Goal: Task Accomplishment & Management: Complete application form

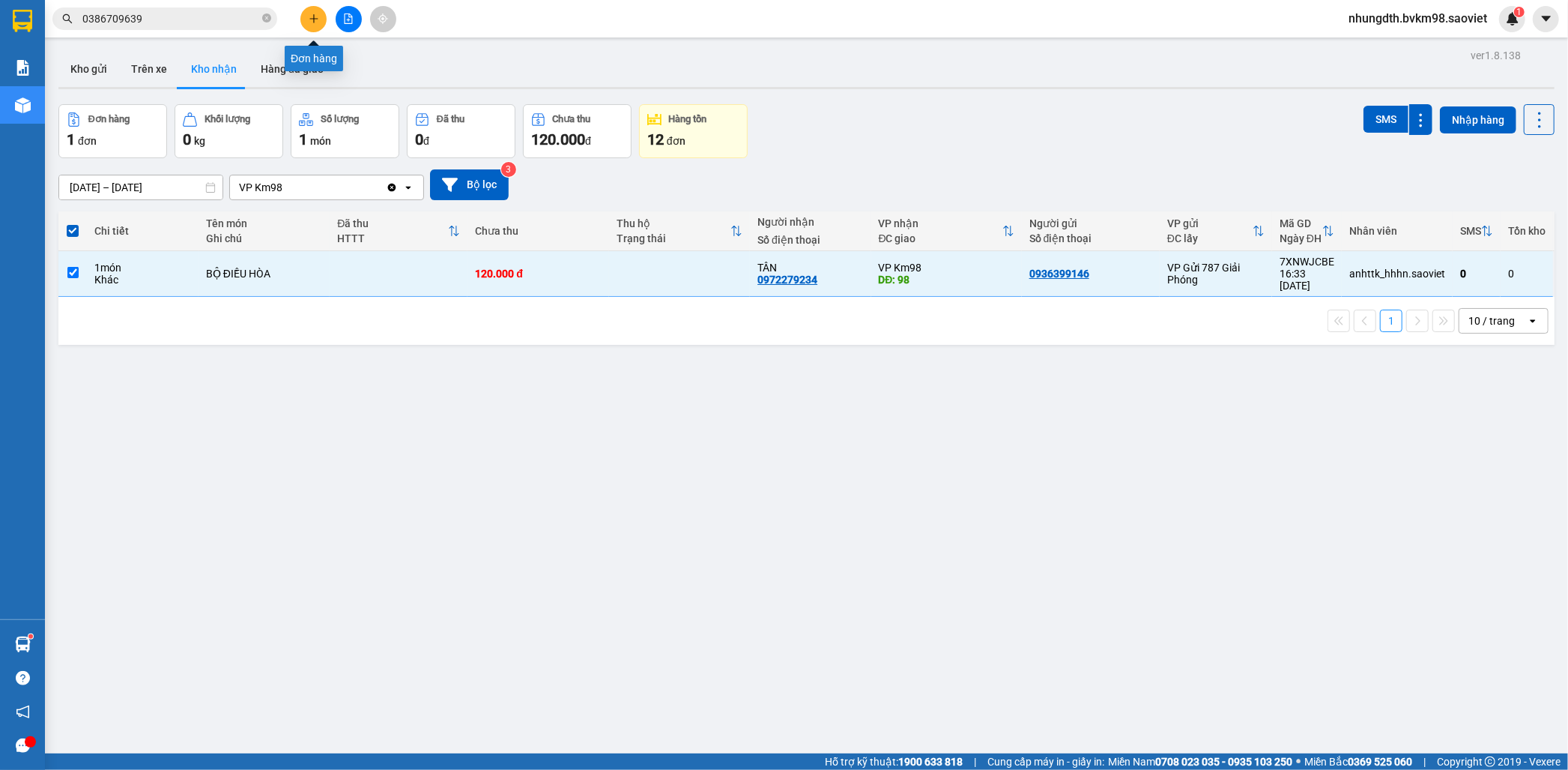
click at [315, 24] on button at bounding box center [313, 19] width 26 height 26
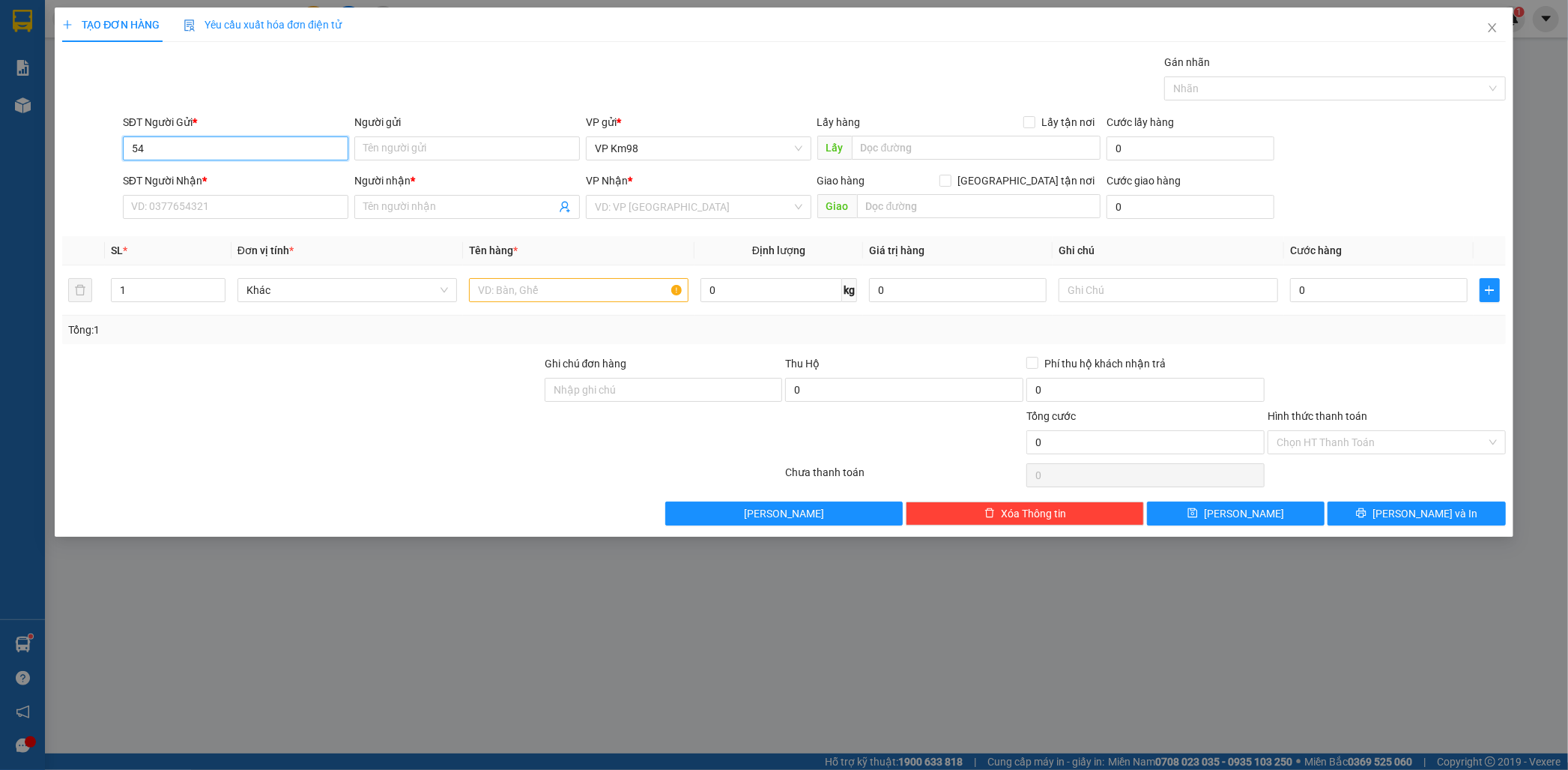
type input "5"
click at [222, 183] on div "0329719450 - QUÂN" at bounding box center [236, 179] width 208 height 17
type input "0329719450"
type input "QUÂN"
type input "0969899586"
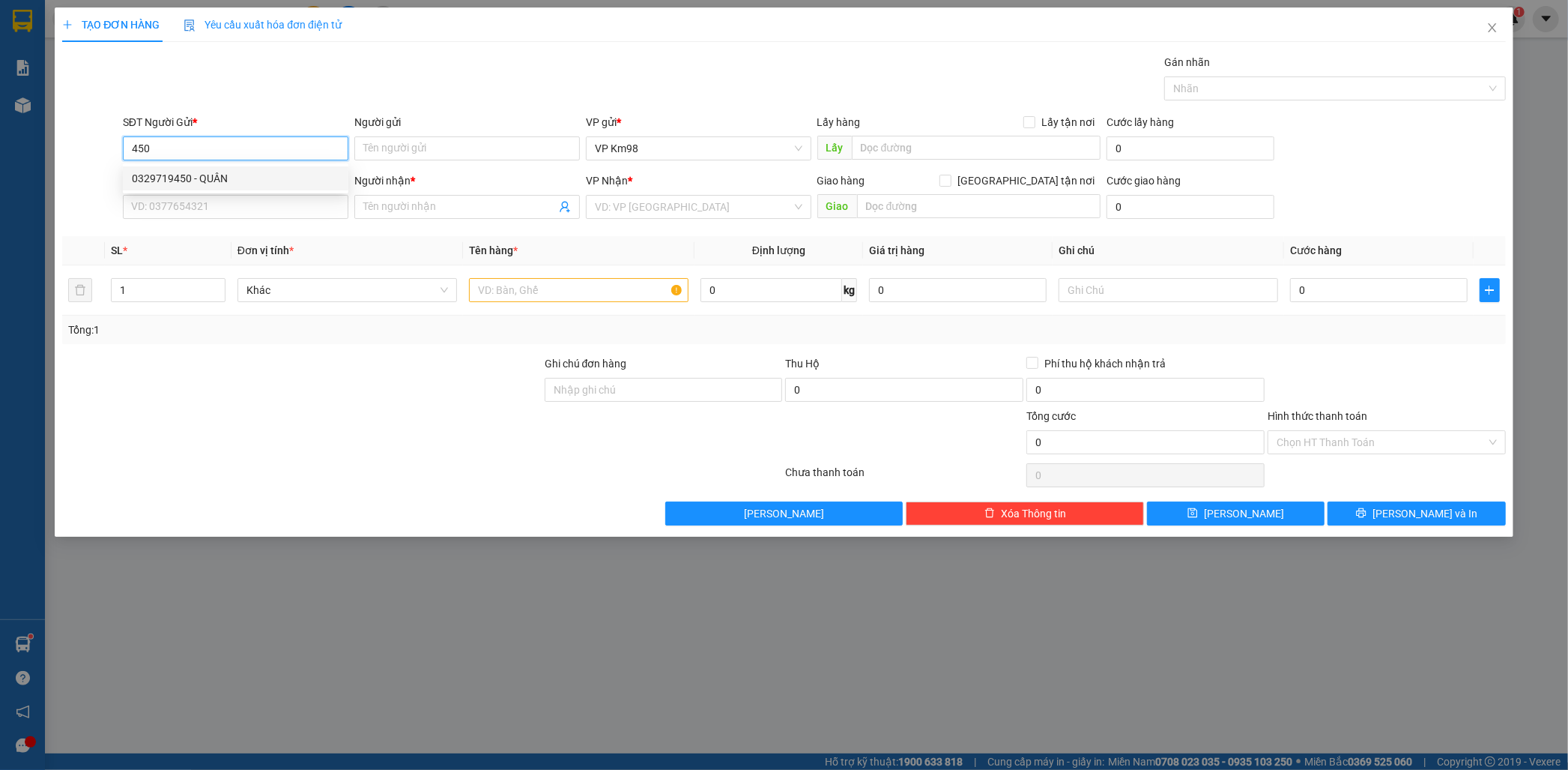
type input "Oanh"
type input "0329719450"
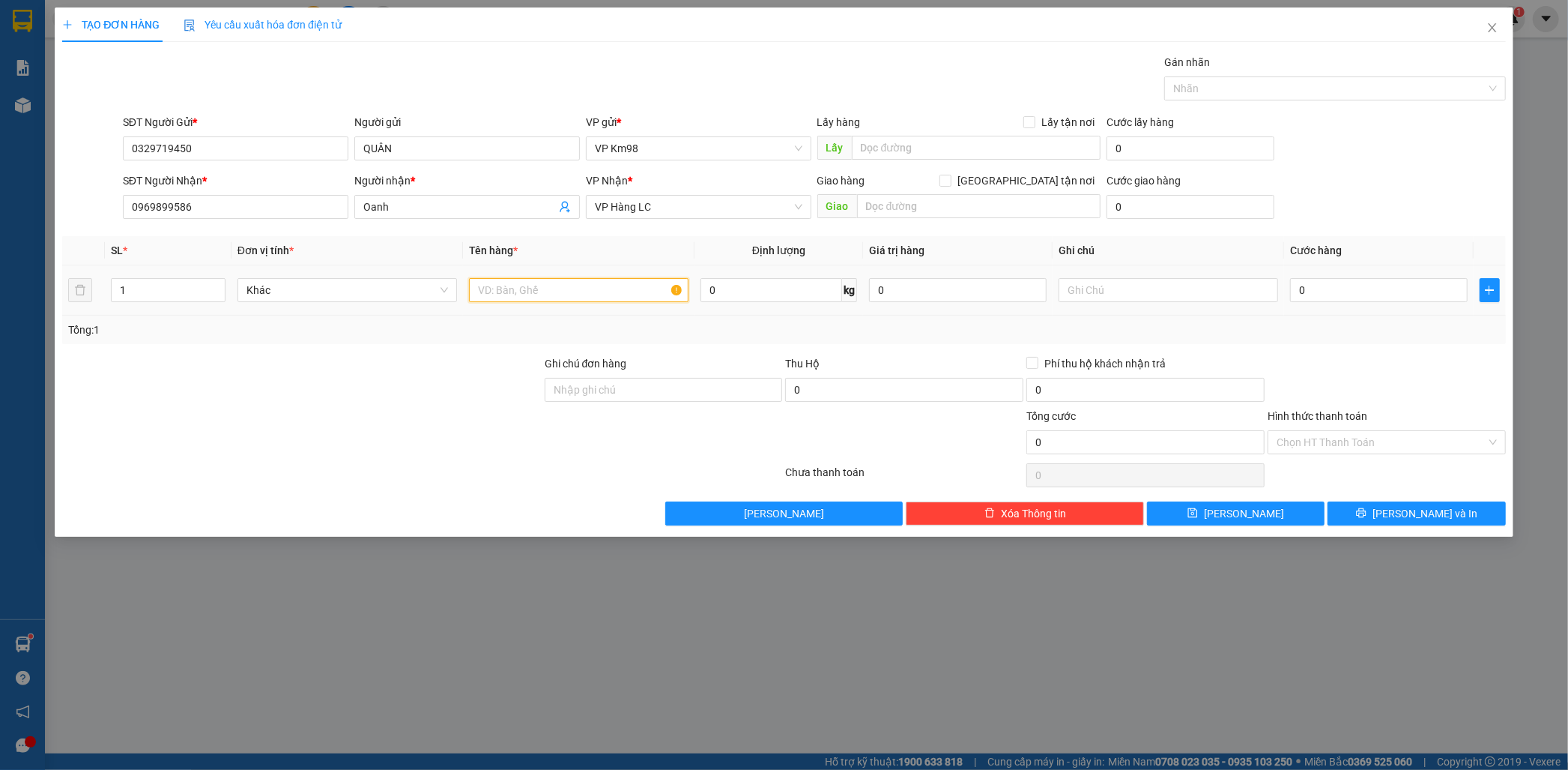
click at [536, 289] on input "text" at bounding box center [579, 290] width 220 height 24
type input "x"
type input "xop oc"
click at [1351, 289] on input "0" at bounding box center [1379, 290] width 178 height 24
type input "1"
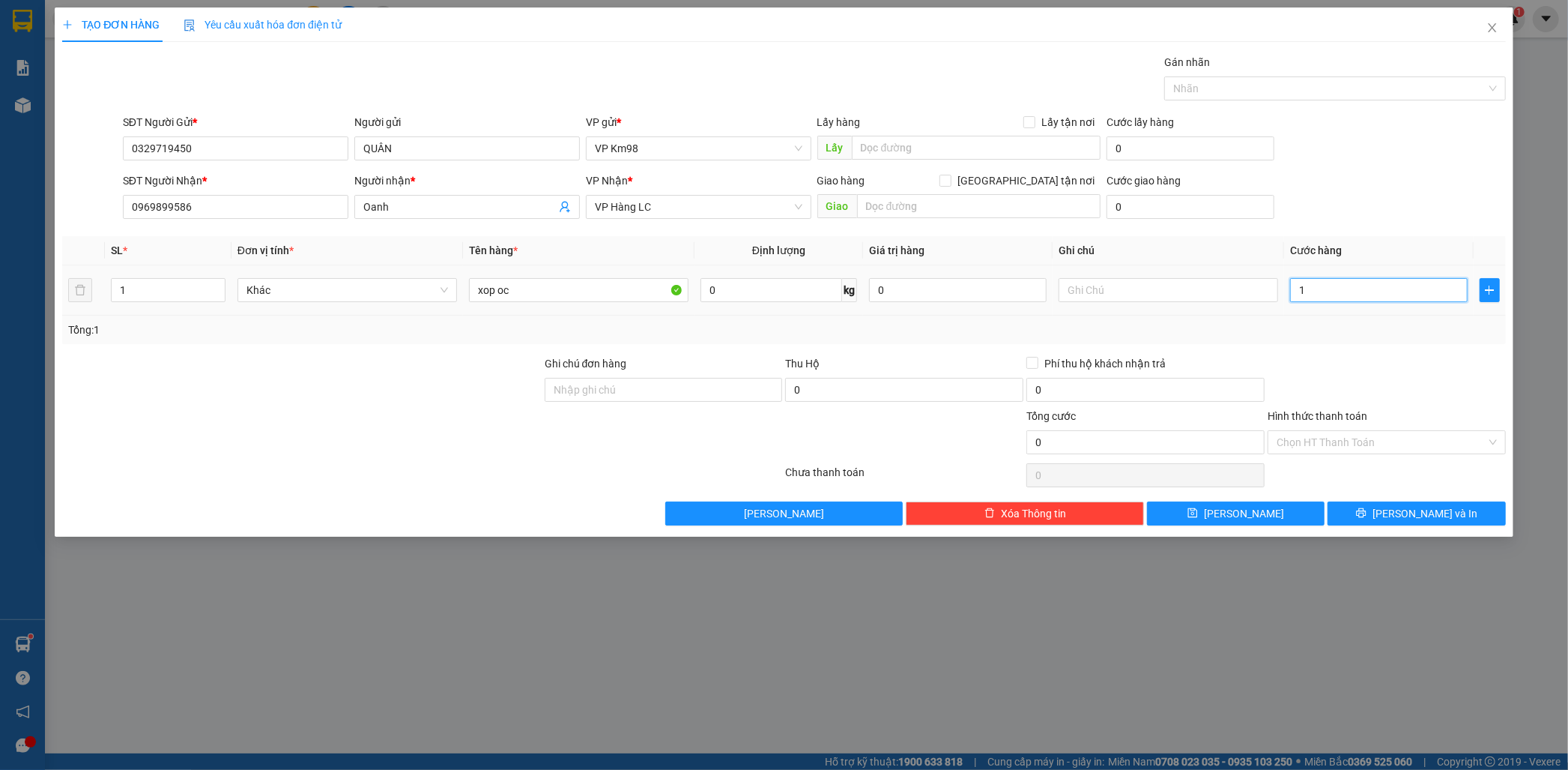
type input "1"
type input "10"
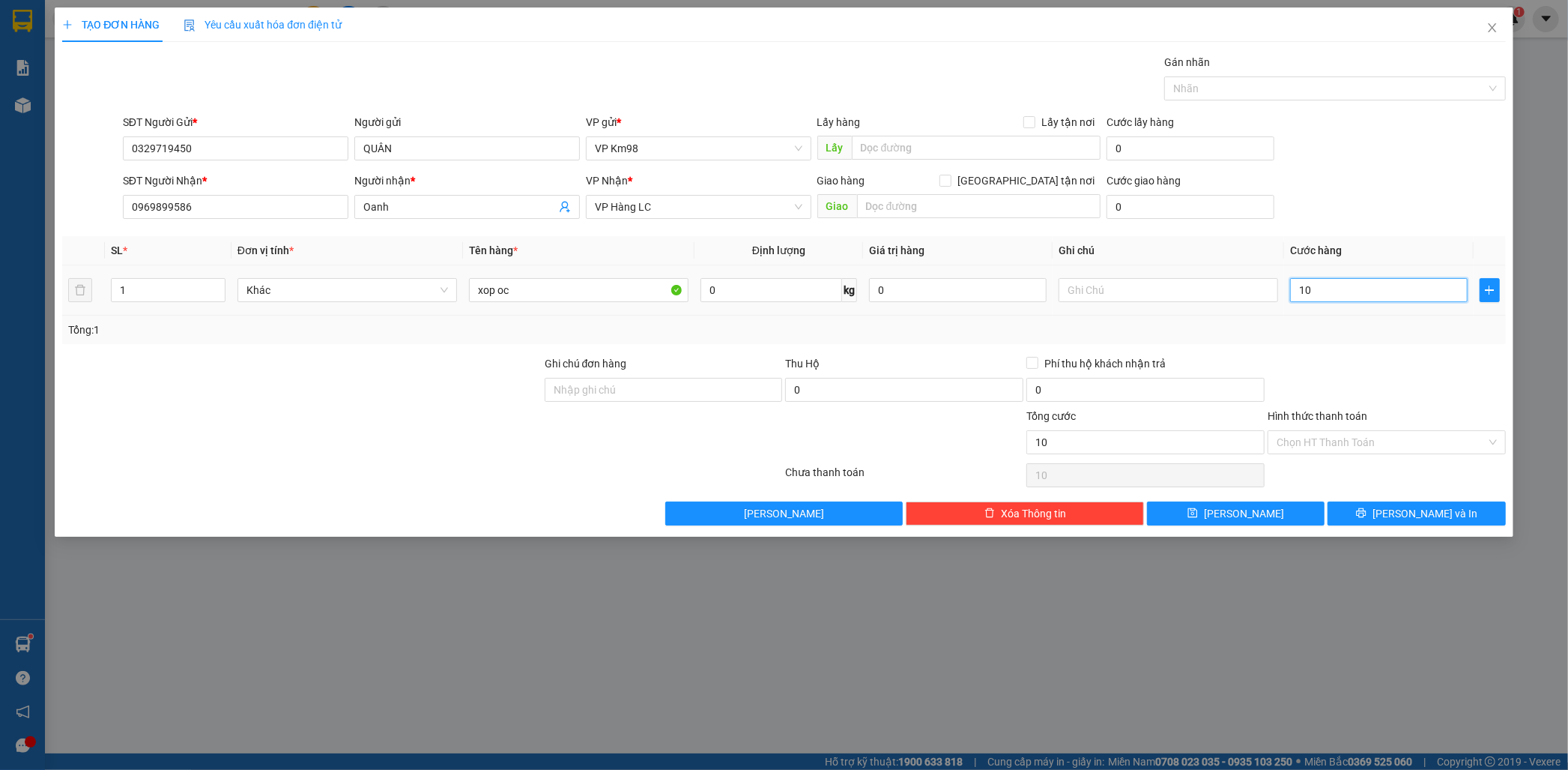
type input "100"
type input "1.000"
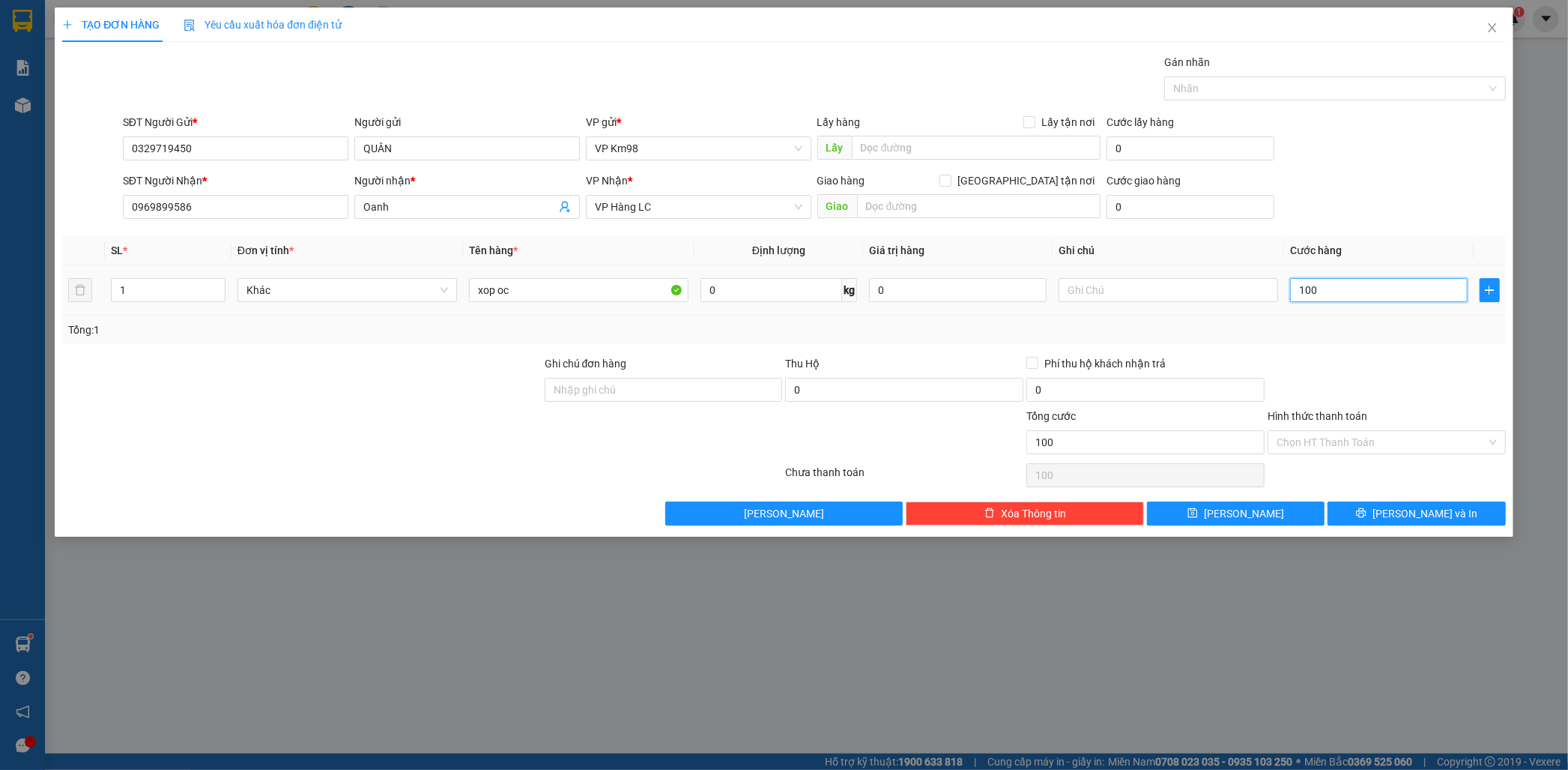
type input "1.000"
type input "10.000"
type input "100.000"
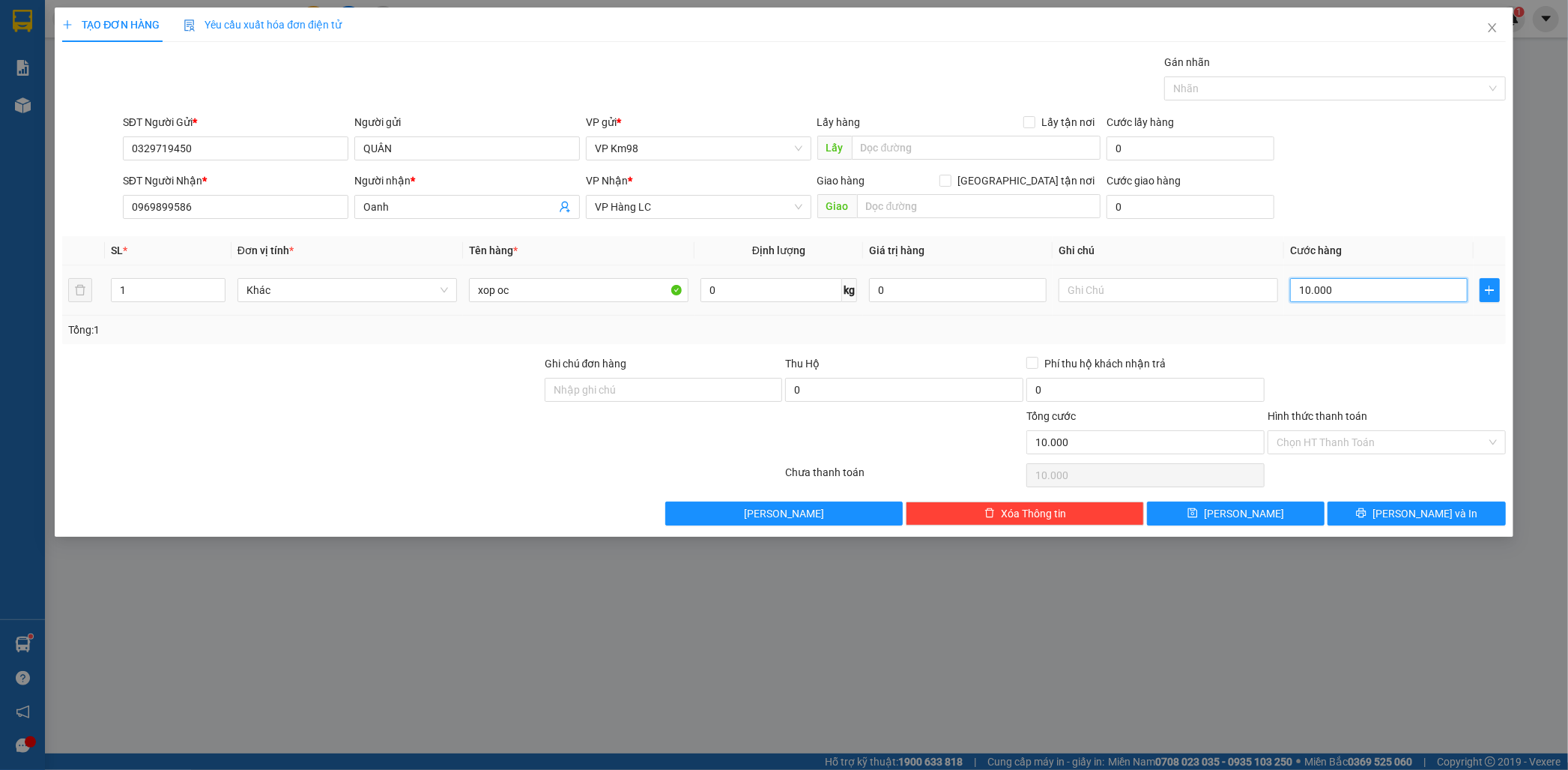
type input "100.000"
click at [1359, 511] on button "[PERSON_NAME] và In" at bounding box center [1417, 514] width 178 height 24
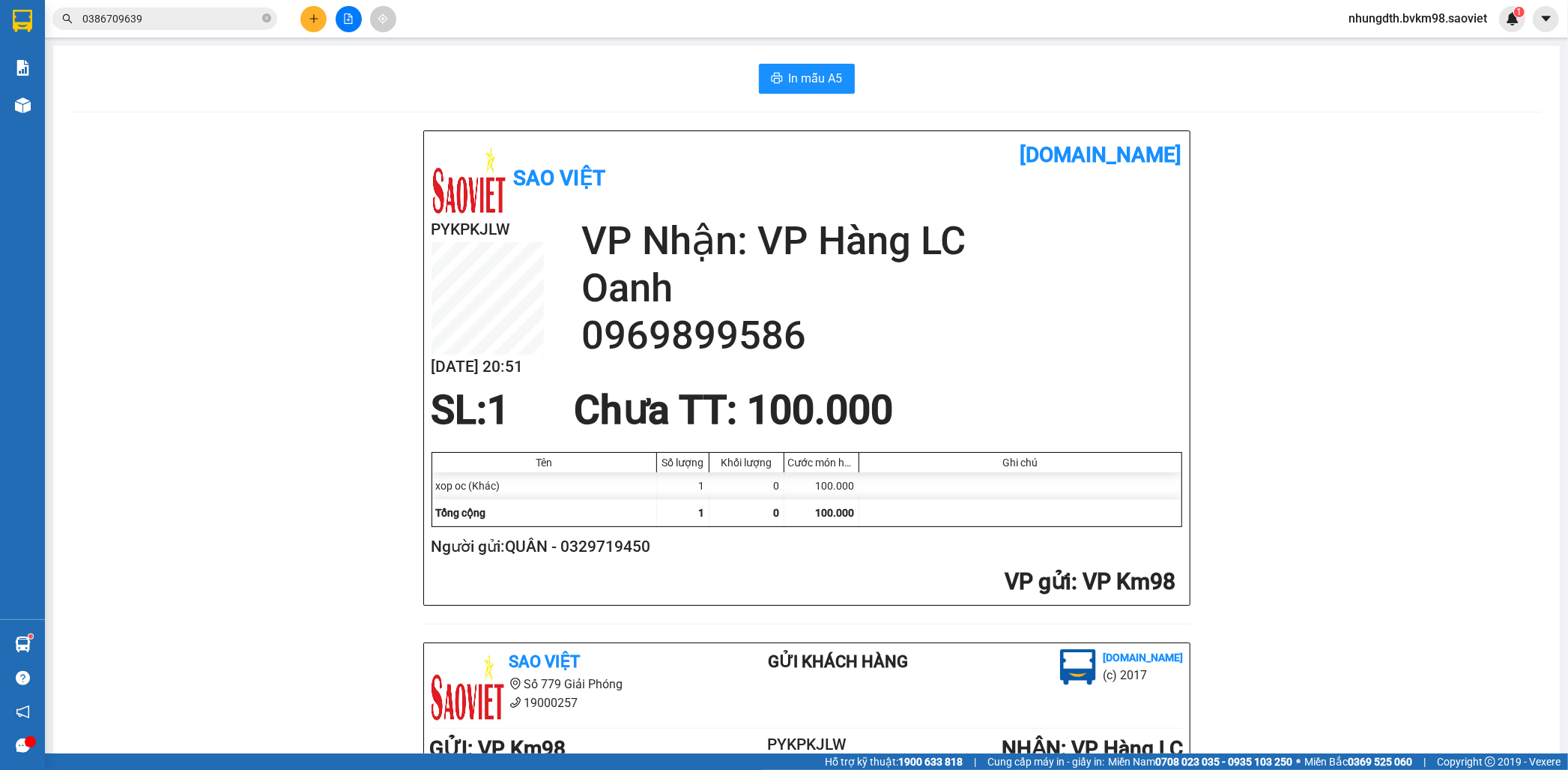
scroll to position [83, 0]
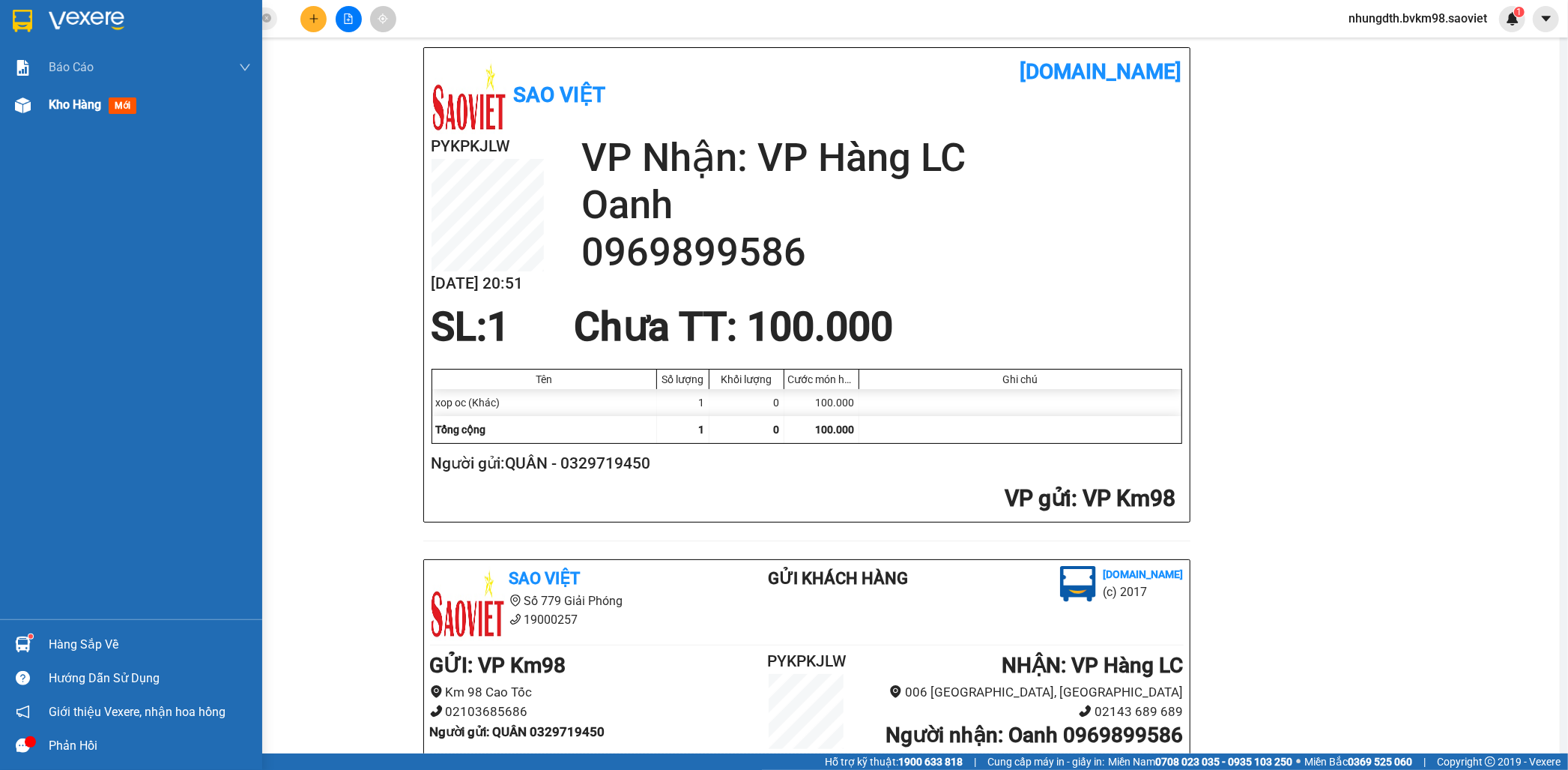
click at [22, 118] on div "Kho hàng mới" at bounding box center [131, 105] width 262 height 37
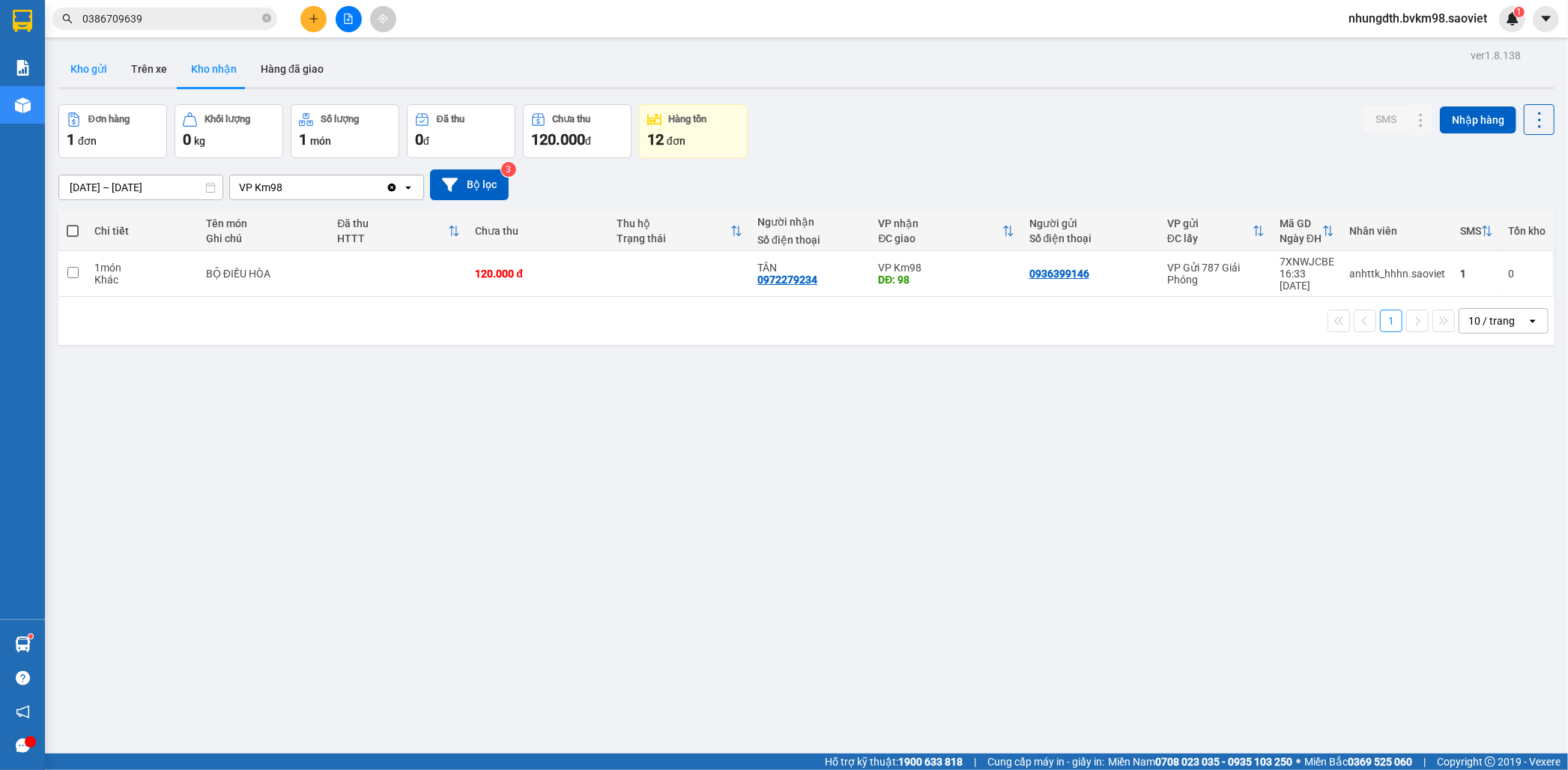
click at [83, 63] on button "Kho gửi" at bounding box center [88, 68] width 61 height 36
